Goal: Information Seeking & Learning: Learn about a topic

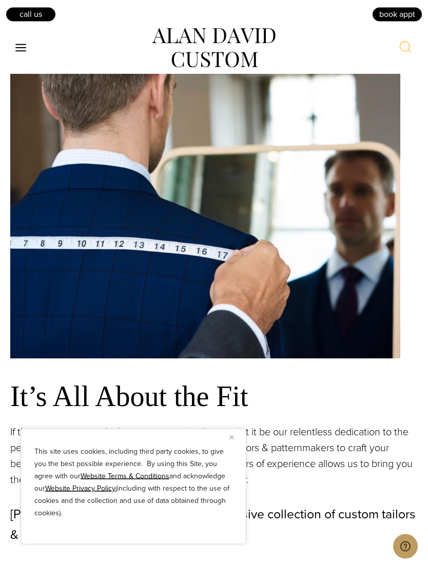
scroll to position [896, 0]
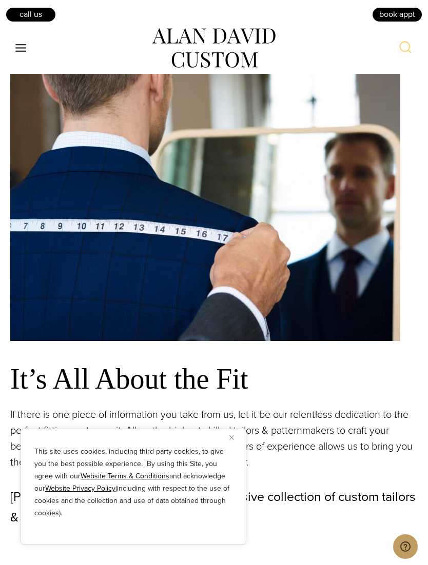
click at [233, 440] on img "Close" at bounding box center [231, 438] width 5 height 5
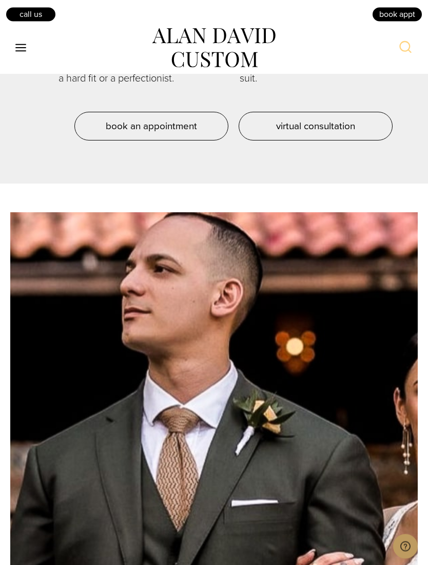
scroll to position [4863, 0]
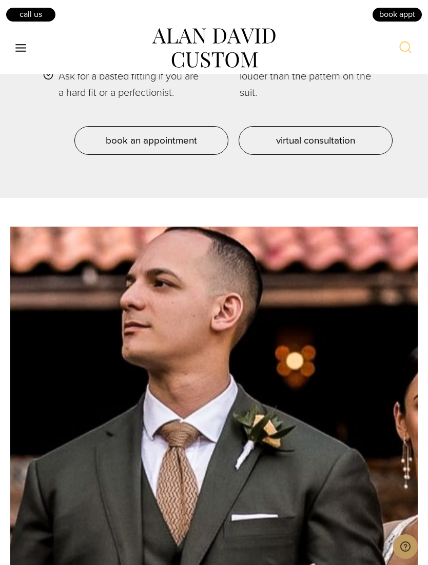
click at [21, 49] on icon "Toggle Menu" at bounding box center [20, 48] width 13 height 13
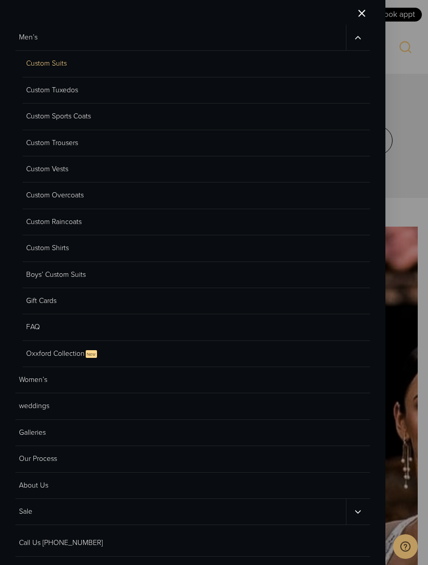
click at [65, 88] on link "Custom Tuxedos" at bounding box center [196, 90] width 347 height 26
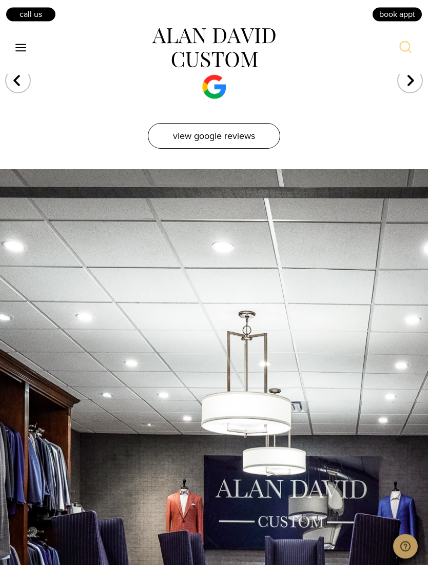
scroll to position [6356, 0]
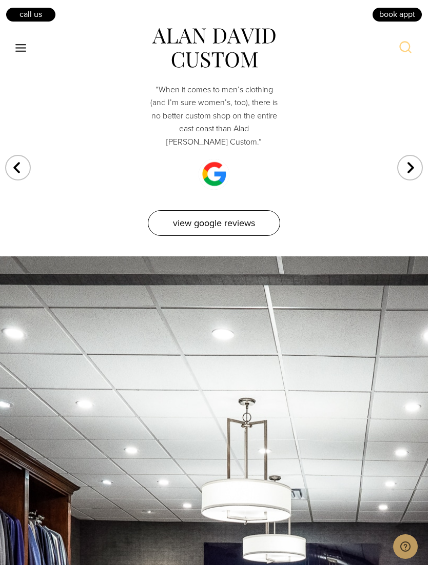
click at [239, 236] on link "View Google Reviews" at bounding box center [214, 223] width 132 height 26
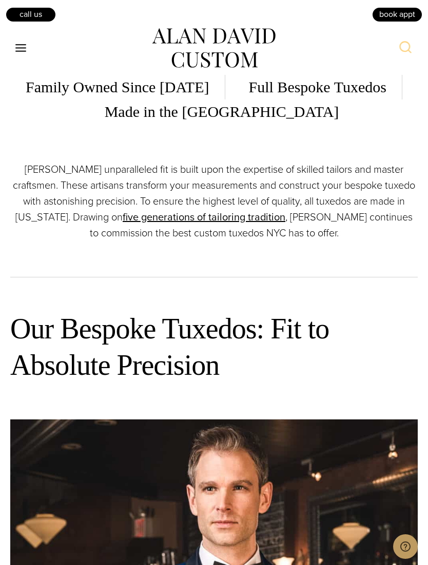
scroll to position [529, 0]
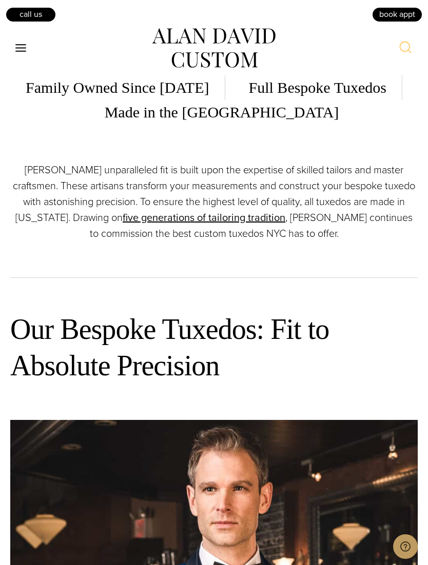
click at [25, 44] on icon "Open menu" at bounding box center [20, 48] width 11 height 8
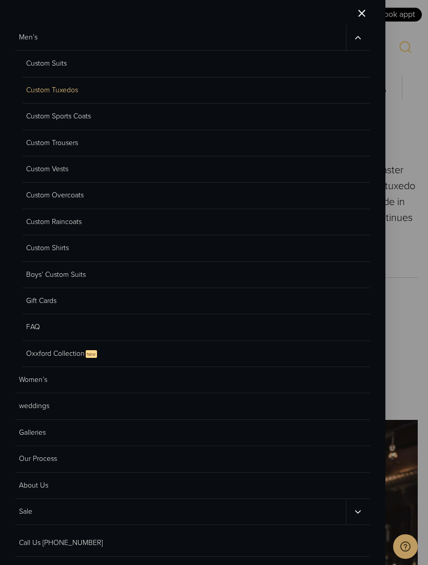
click at [36, 328] on link "FAQ" at bounding box center [196, 327] width 347 height 26
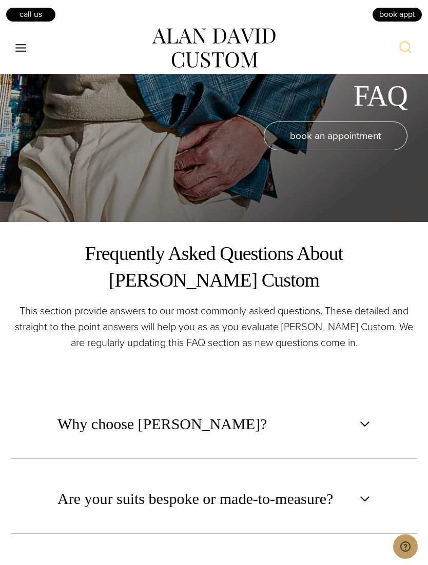
scroll to position [432, 0]
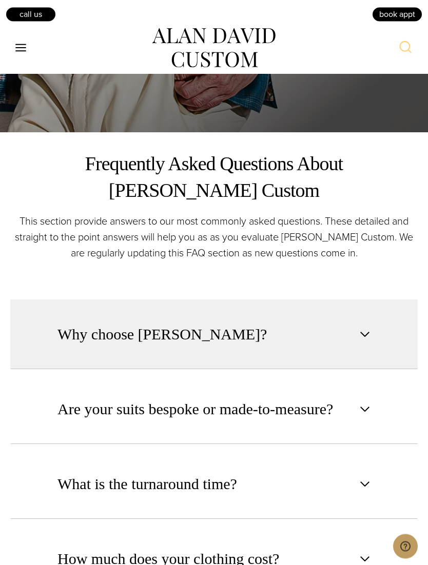
click at [364, 341] on span "button" at bounding box center [365, 335] width 12 height 12
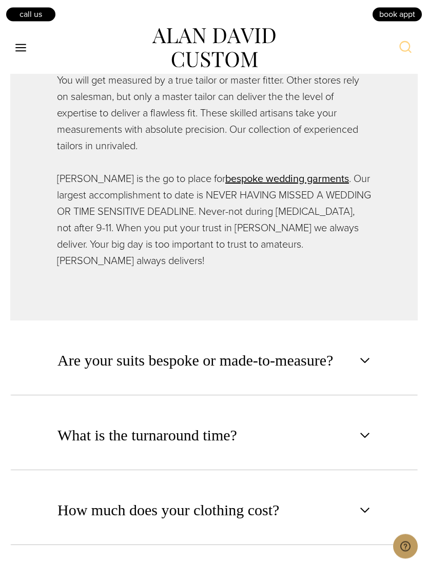
scroll to position [974, 0]
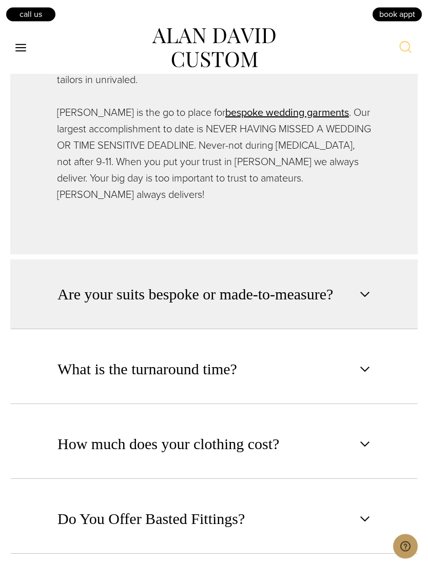
click at [369, 301] on span "button" at bounding box center [365, 295] width 12 height 12
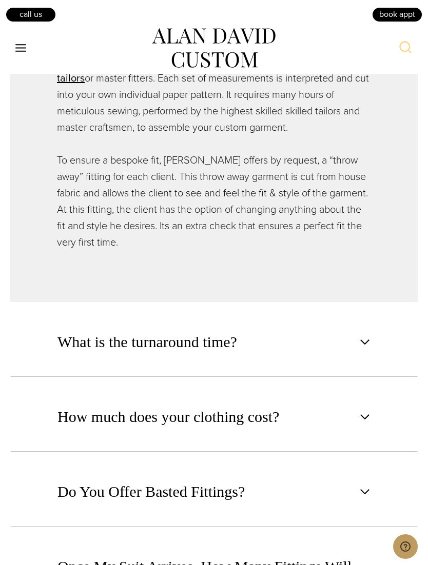
scroll to position [951, 0]
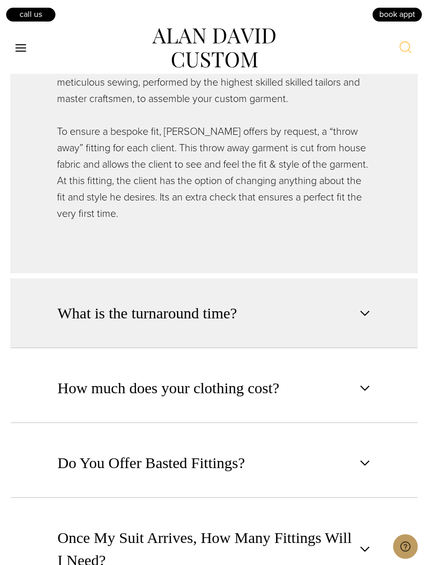
click at [366, 320] on span "button" at bounding box center [365, 313] width 12 height 12
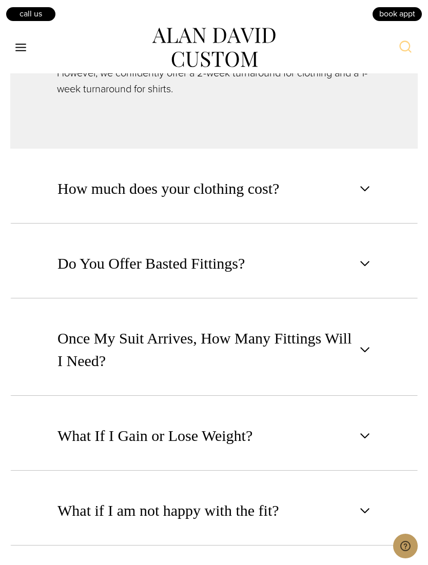
scroll to position [915, 0]
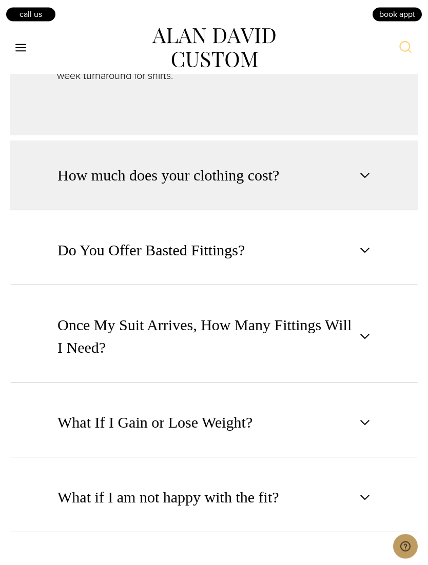
click at [369, 182] on span "button" at bounding box center [365, 176] width 12 height 12
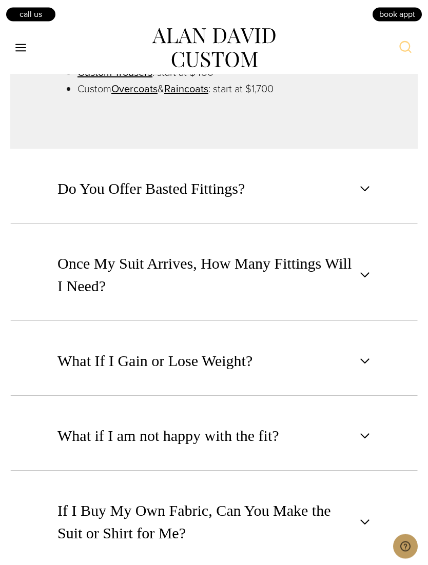
scroll to position [1114, 0]
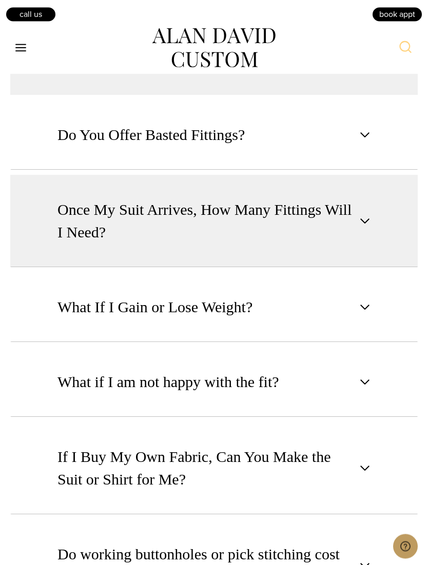
click at [366, 228] on span "button" at bounding box center [365, 221] width 12 height 12
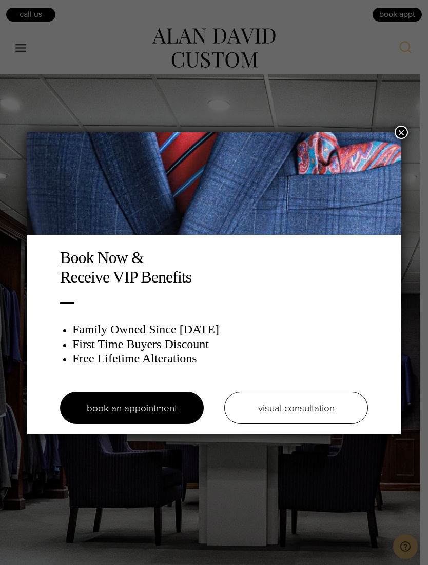
scroll to position [1920, 0]
